Goal: Task Accomplishment & Management: Manage account settings

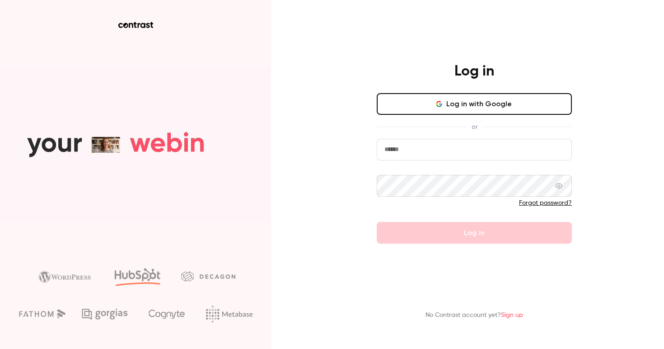
click at [449, 157] on input "email" at bounding box center [474, 150] width 195 height 22
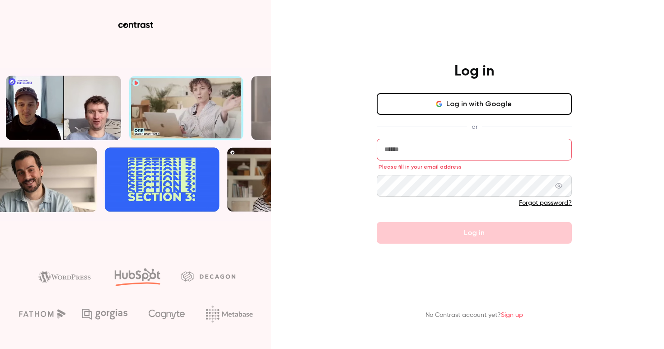
type input "**********"
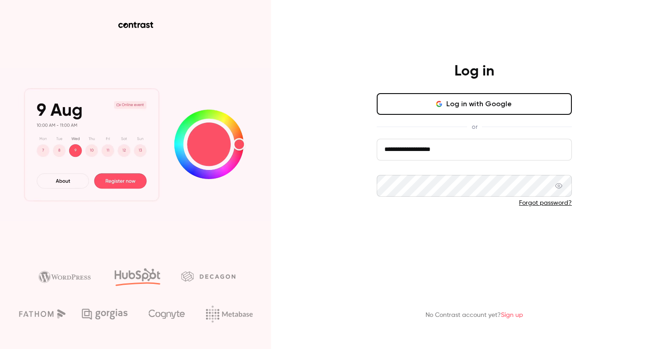
click at [456, 236] on button "Log in" at bounding box center [474, 233] width 195 height 22
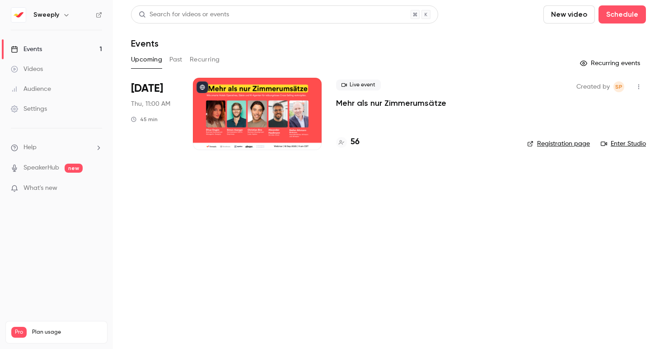
click at [285, 126] on div at bounding box center [257, 114] width 129 height 72
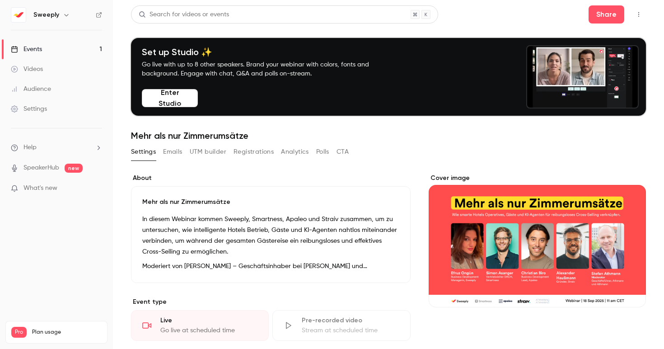
click at [262, 150] on button "Registrations" at bounding box center [254, 152] width 40 height 14
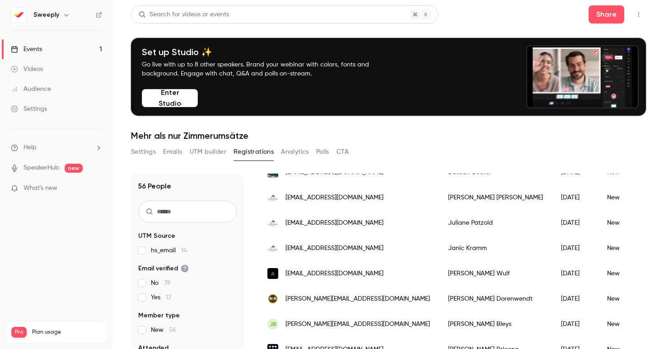
scroll to position [98, 0]
